Goal: Task Accomplishment & Management: Use online tool/utility

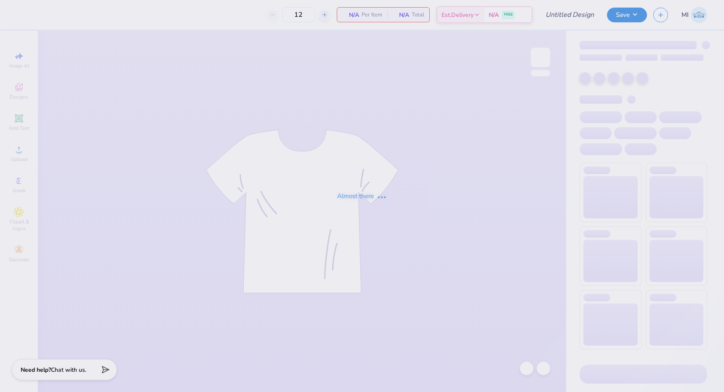
type input "ZTA Color Run Shirt"
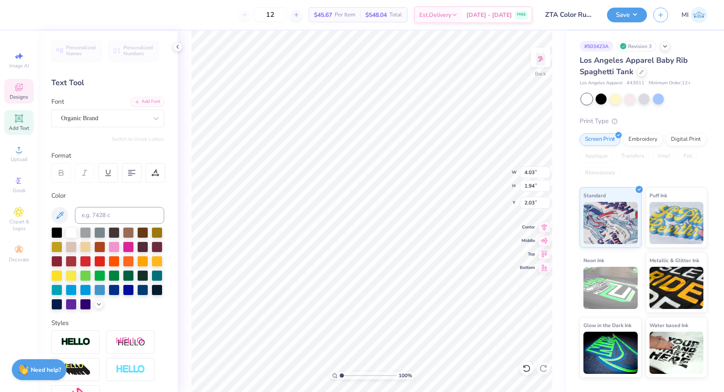
type textarea "ZETA TAU"
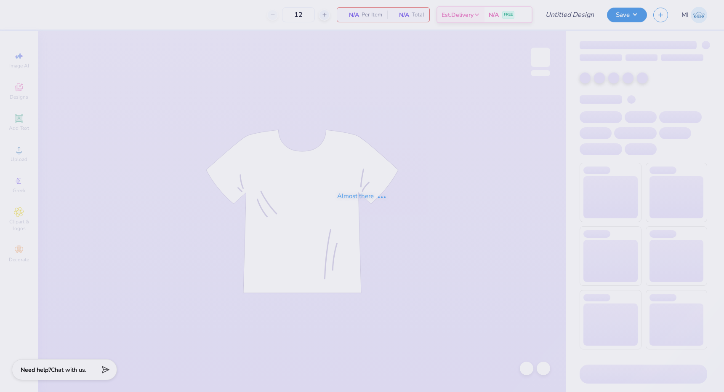
type input "ZTA Color Run Shirt"
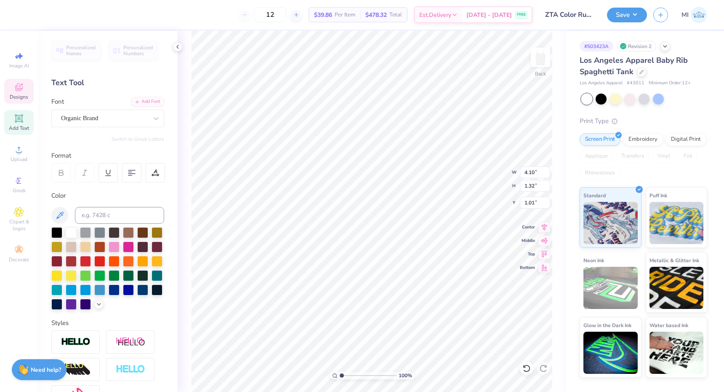
type textarea "C"
type textarea "ZETA TAU"
type textarea "AL"
type textarea "N"
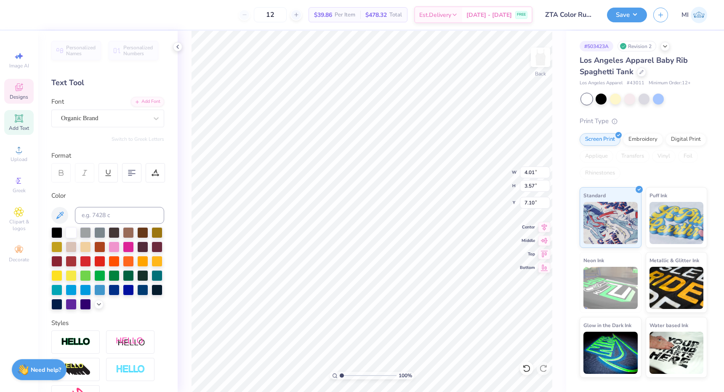
type textarea "PHA"
type input "5.01"
type input "3.20"
type input "4.97"
type input "4.80"
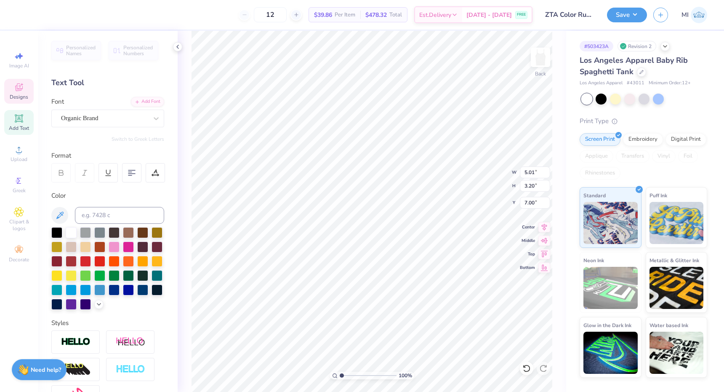
type input "2.08"
type input "4.51"
type input "4.36"
type input "2.14"
type input "5.01"
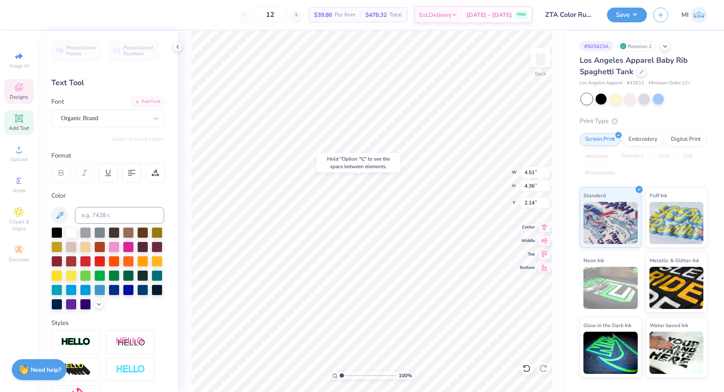
type input "3.20"
type input "6.69"
type input "6.71"
type input "1.69"
type input "6.50"
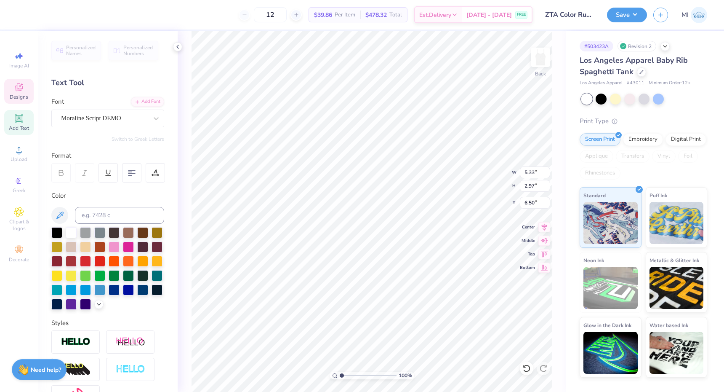
type textarea "6"
type textarea "5k"
type input "4.24"
type input "2.32"
type input "3.48"
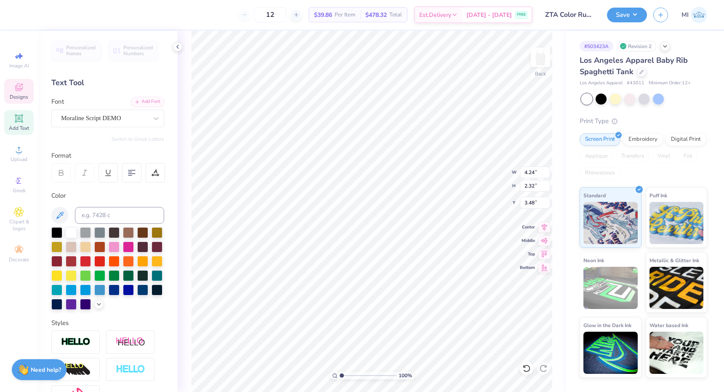
type textarea "Z"
type textarea "Bmoc"
type textarea "5k"
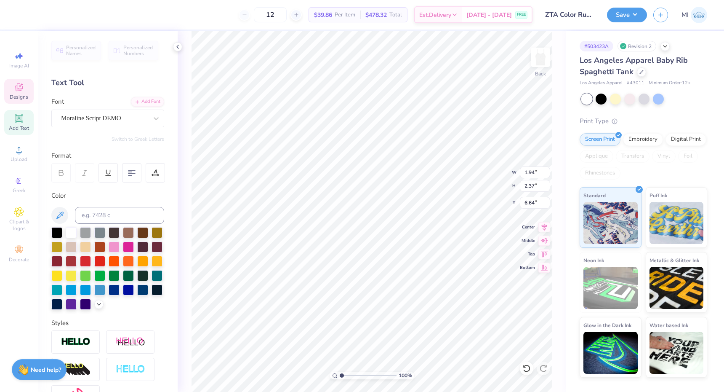
type input "9.32"
type input "3.99"
type input "4.71"
type input "2.12"
type textarea "P"
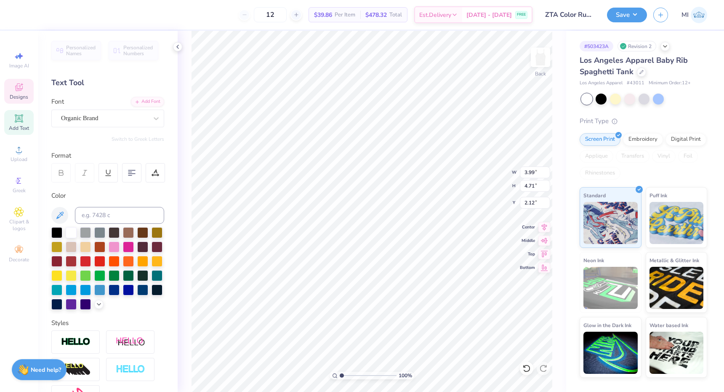
type textarea "AL"
type input "4.34"
type input "4.19"
type textarea "PHA"
type input "4.82"
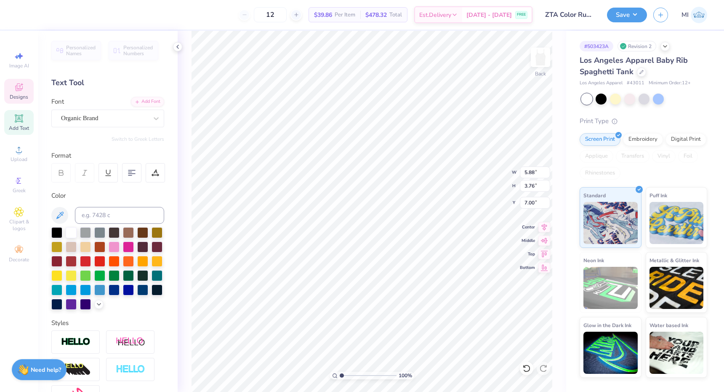
type input "3.08"
type input "6.50"
type input "1.62"
type input "8.29"
type input "2.38"
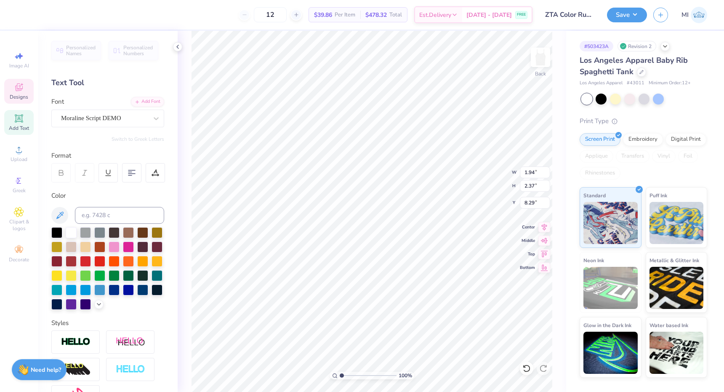
type input "2.90"
type input "8.10"
type input "4.82"
type input "3.08"
type input "7.08"
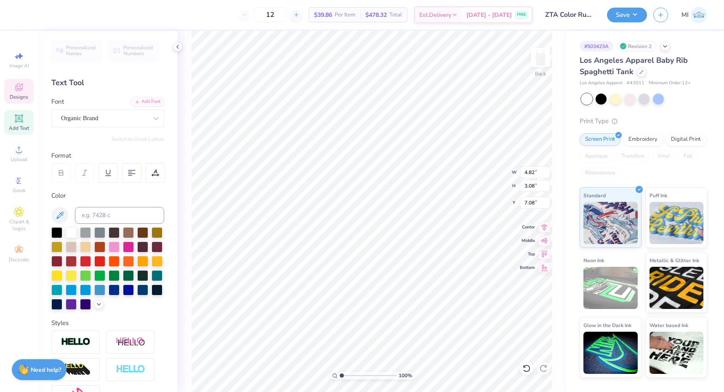
type input "2.38"
type input "2.90"
type input "8.10"
type input "2.73"
type input "2.39"
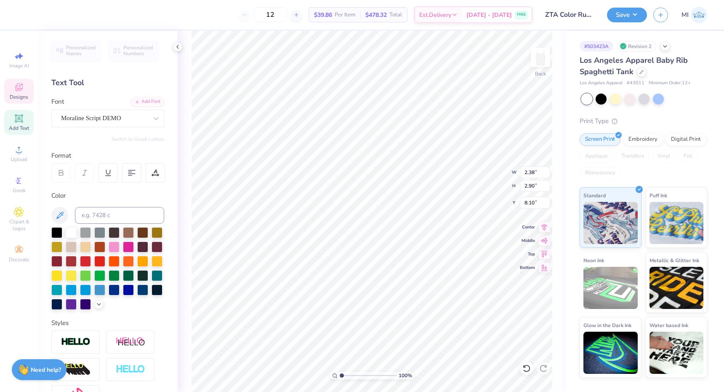
type input "8.32"
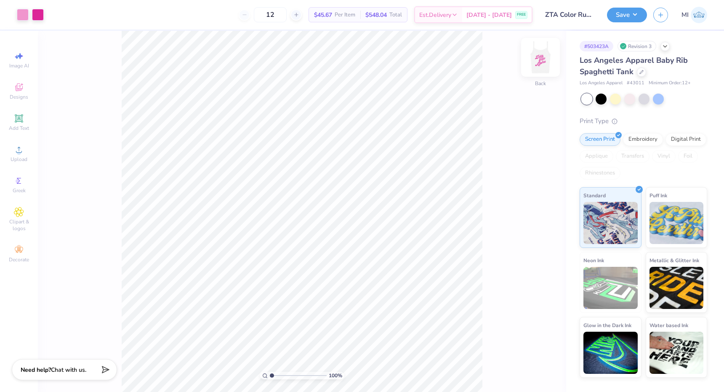
click at [540, 61] on img at bounding box center [541, 57] width 34 height 34
click at [540, 58] on img at bounding box center [541, 57] width 34 height 34
type input "2.06"
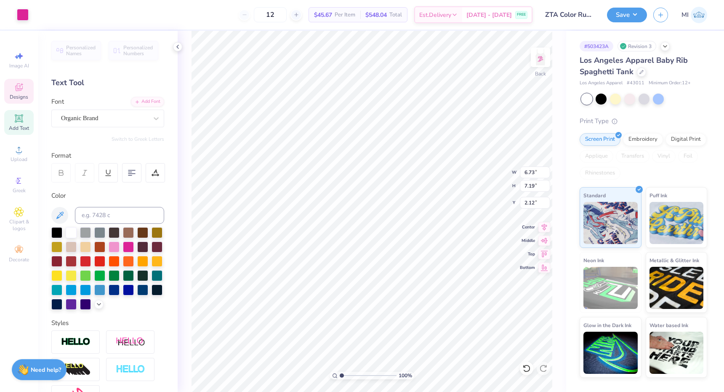
type input "4.90"
type input "5.23"
type input "6.14"
type input "8.09"
type input "2.49"
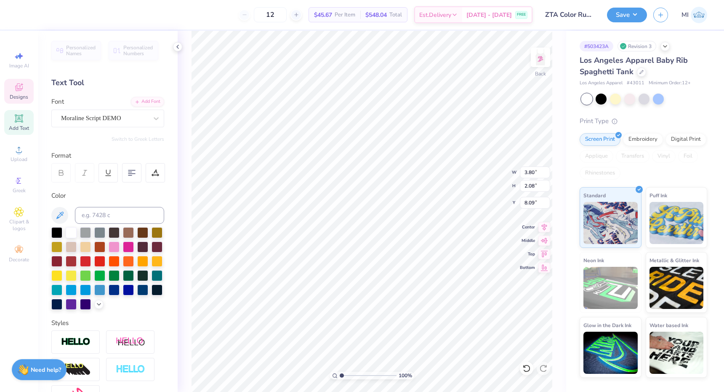
type input "1.36"
type input "4.78"
type input "2.67"
type input "9.22"
type input "2.95"
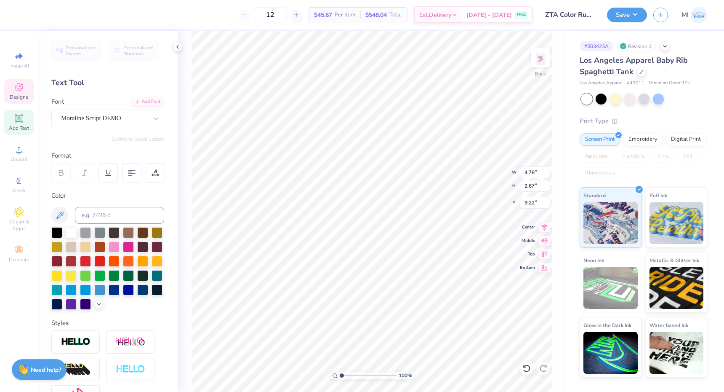
type input "2.27"
type input "6.95"
type input "2.27"
type input "1.75"
type input "8.57"
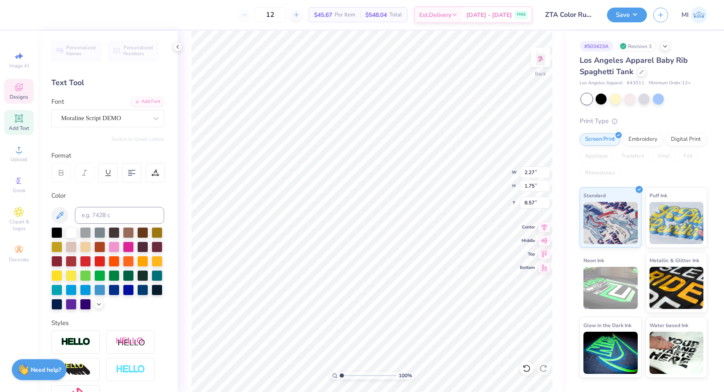
type input "2.49"
type input "1.36"
type input "8.54"
type input "4.78"
type input "2.67"
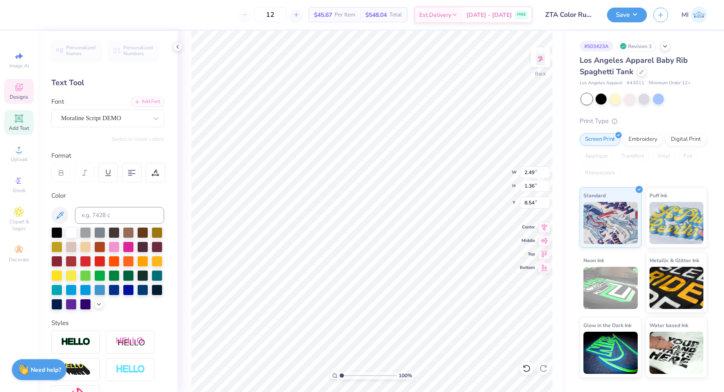
type input "9.22"
type input "3.59"
type input "2.00"
type input "3.34"
type input "1.86"
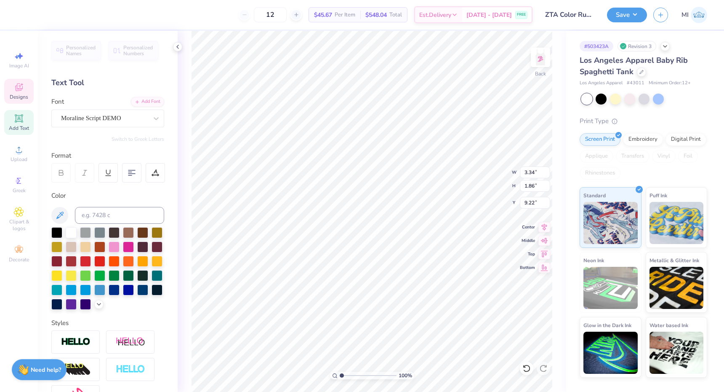
type input "2.98"
type input "1.66"
type input "8.86"
type input "2.27"
type input "1.75"
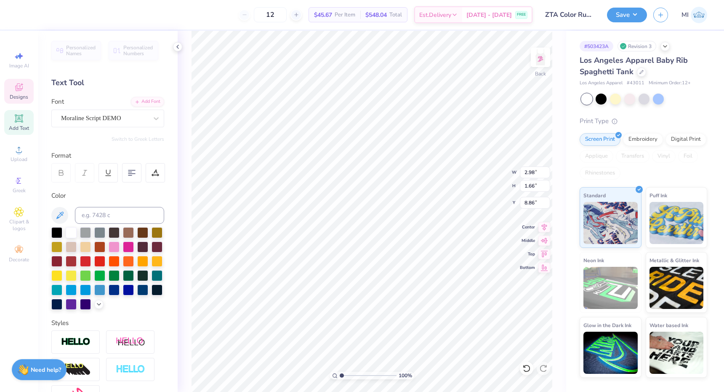
type input "8.57"
type input "1.90"
type input "1.46"
type input "8.86"
type input "2.98"
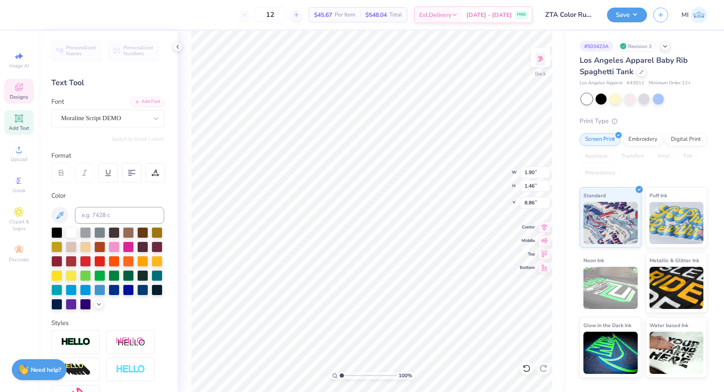
type input "1.66"
type input "2.14"
type input "1.17"
type input "8.75"
type input "1.90"
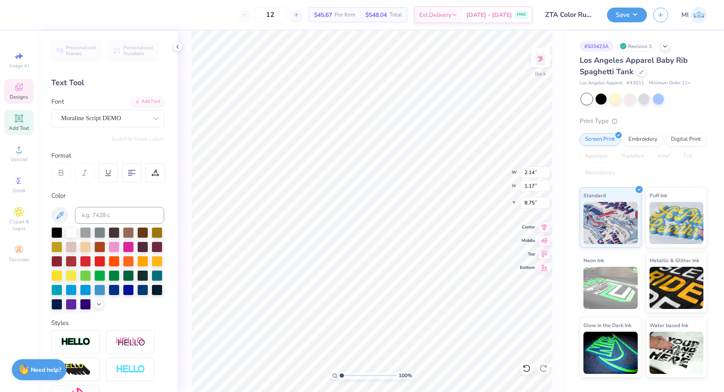
type input "1.46"
type input "8.86"
type input "1.67"
type input "1.28"
type input "2.98"
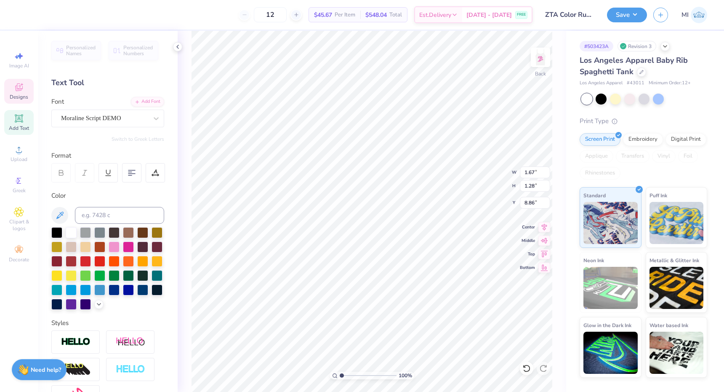
type input "1.66"
type input "2.66"
type input "1.49"
type input "3.38"
type input "4.56"
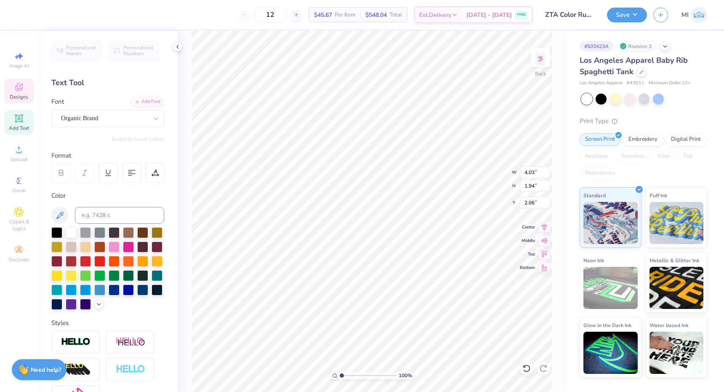
type input "2.04"
type input "1.67"
type input "1.28"
type input "3.49"
type input "2.14"
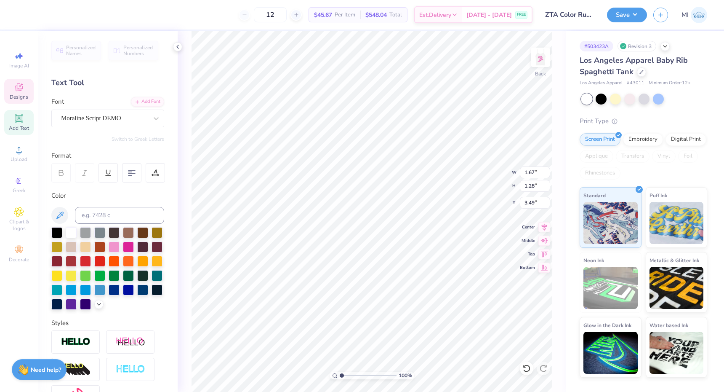
type input "1.17"
type input "3.65"
type input "2.66"
type input "1.49"
type input "3.39"
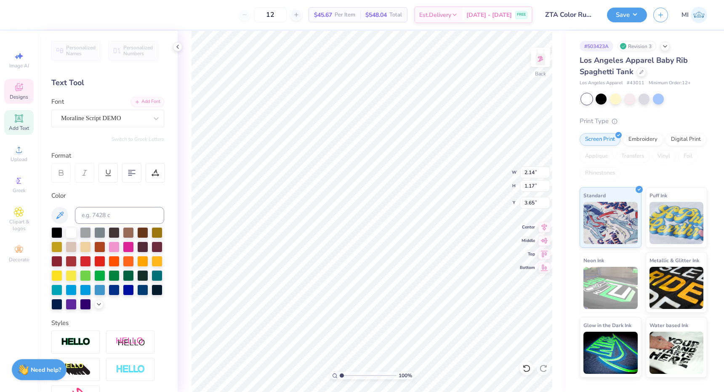
type input "3.55"
type input "4.36"
type input "2.20"
